Goal: Task Accomplishment & Management: Use online tool/utility

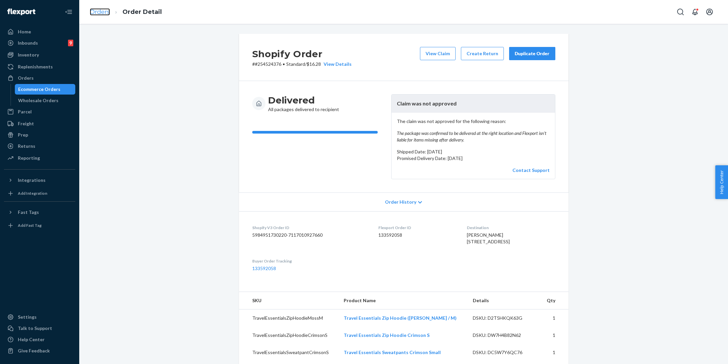
click at [93, 8] on link "Orders" at bounding box center [100, 11] width 20 height 7
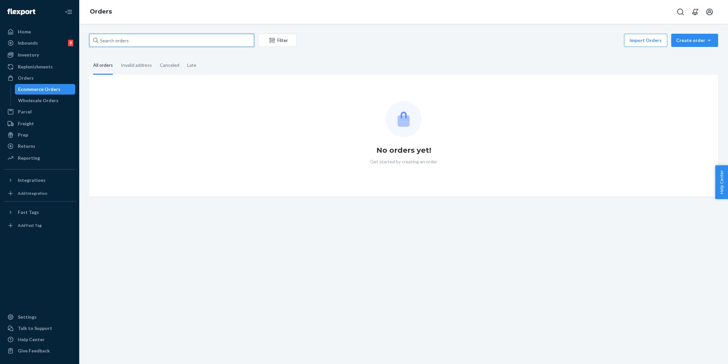
click at [135, 35] on input "text" at bounding box center [171, 40] width 165 height 13
paste input "#254318981"
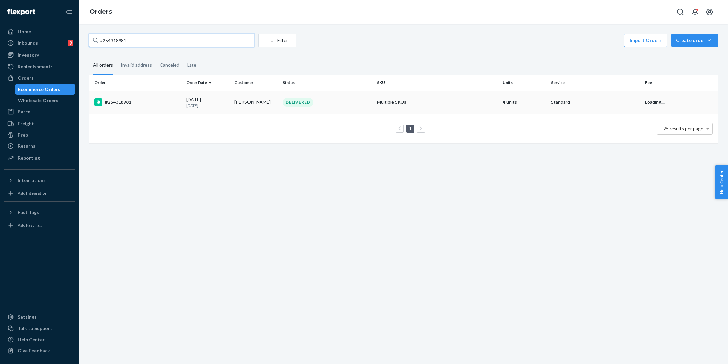
type input "#254318981"
click at [278, 102] on td "[PERSON_NAME]" at bounding box center [256, 102] width 48 height 23
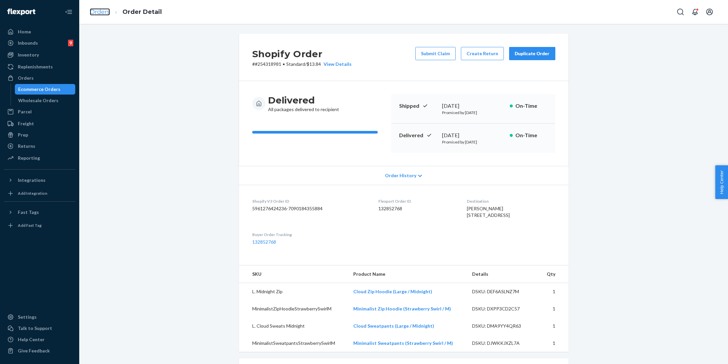
click at [106, 13] on link "Orders" at bounding box center [100, 11] width 20 height 7
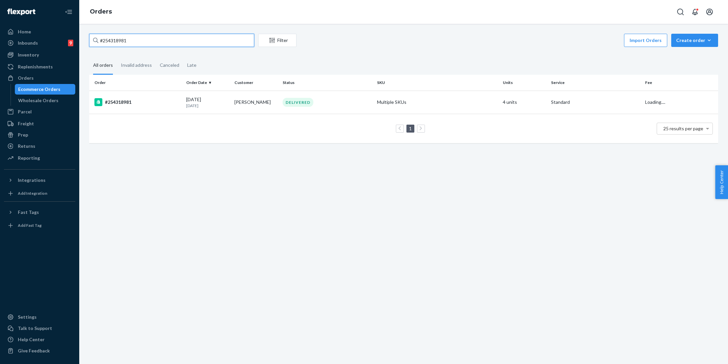
click at [158, 43] on input "#254318981" at bounding box center [171, 40] width 165 height 13
paste input "253721943"
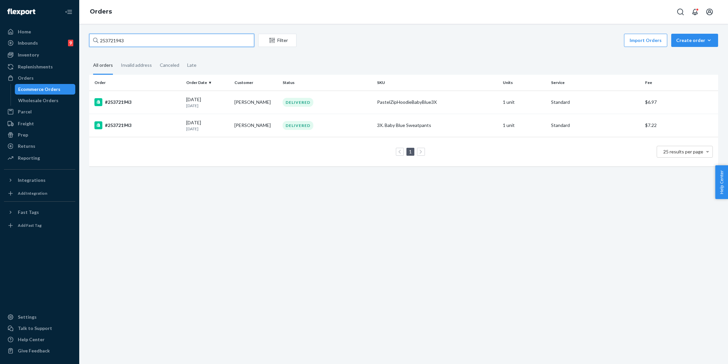
type input "253721943"
click at [410, 97] on td "PastelZipHoodieBabyBlue3X" at bounding box center [438, 102] width 126 height 23
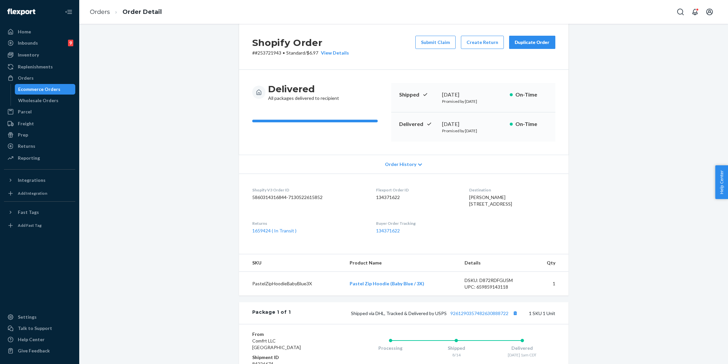
scroll to position [10, 0]
click at [279, 235] on link "1659424 ( In Transit )" at bounding box center [274, 232] width 44 height 6
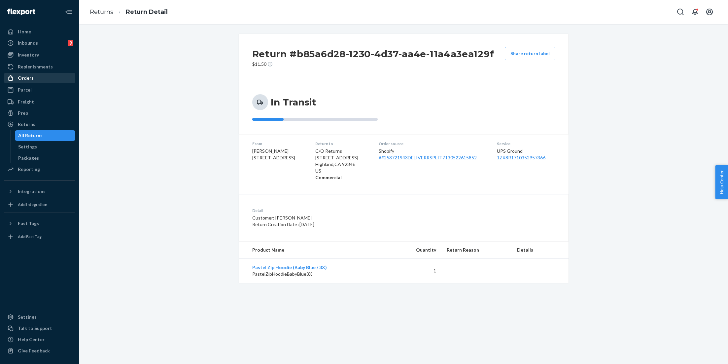
click at [37, 76] on div "Orders" at bounding box center [40, 77] width 70 height 9
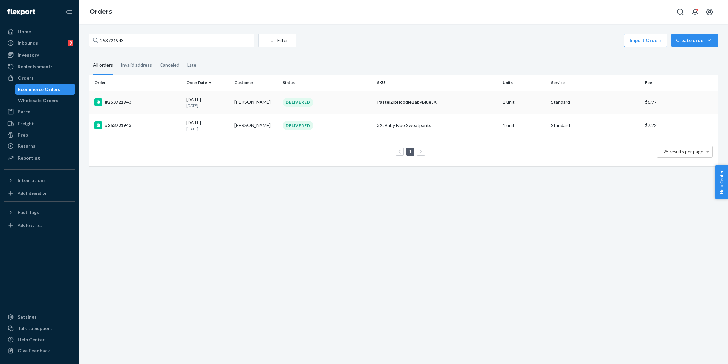
click at [422, 102] on div "PastelZipHoodieBabyBlue3X" at bounding box center [437, 102] width 121 height 7
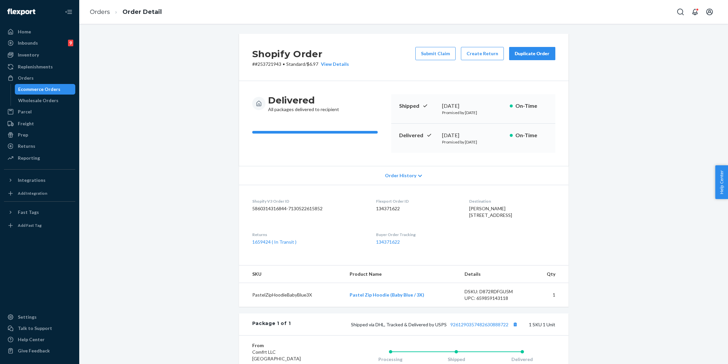
click at [526, 55] on div "Duplicate Order" at bounding box center [532, 53] width 35 height 7
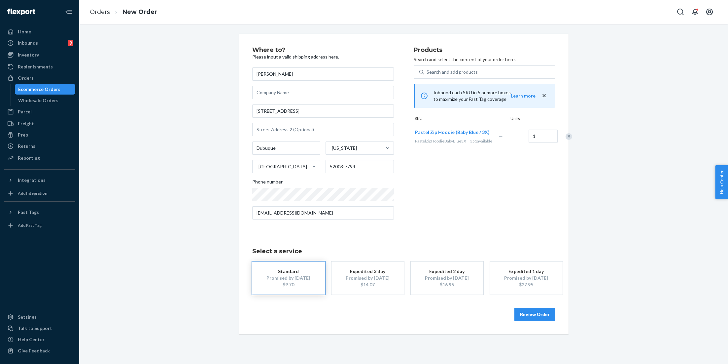
click at [528, 316] on button "Review Order" at bounding box center [535, 314] width 41 height 13
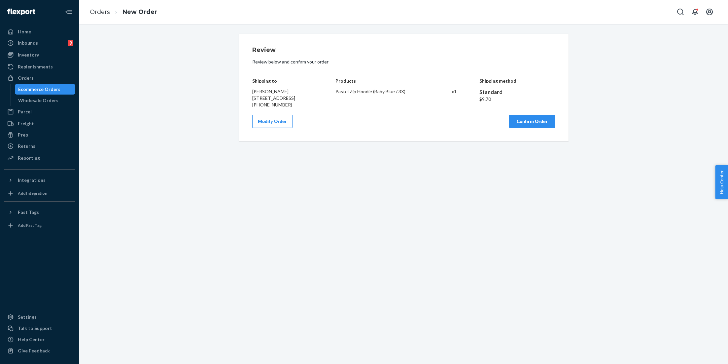
click at [366, 96] on div "Pastel Zip Hoodie (Baby Blue / 3X) x 1" at bounding box center [396, 94] width 121 height 12
click at [366, 95] on div "Pastel Zip Hoodie (Baby Blue / 3X) x 1" at bounding box center [396, 94] width 121 height 12
copy div "Pastel Zip Hoodie (Baby Blue / 3X)"
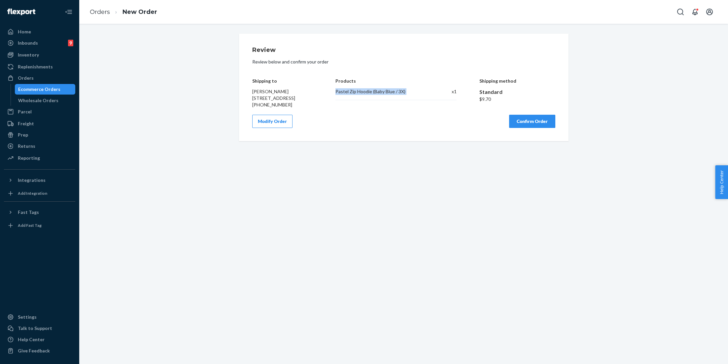
click at [524, 128] on button "Confirm Order" at bounding box center [532, 121] width 46 height 13
